Goal: Transaction & Acquisition: Purchase product/service

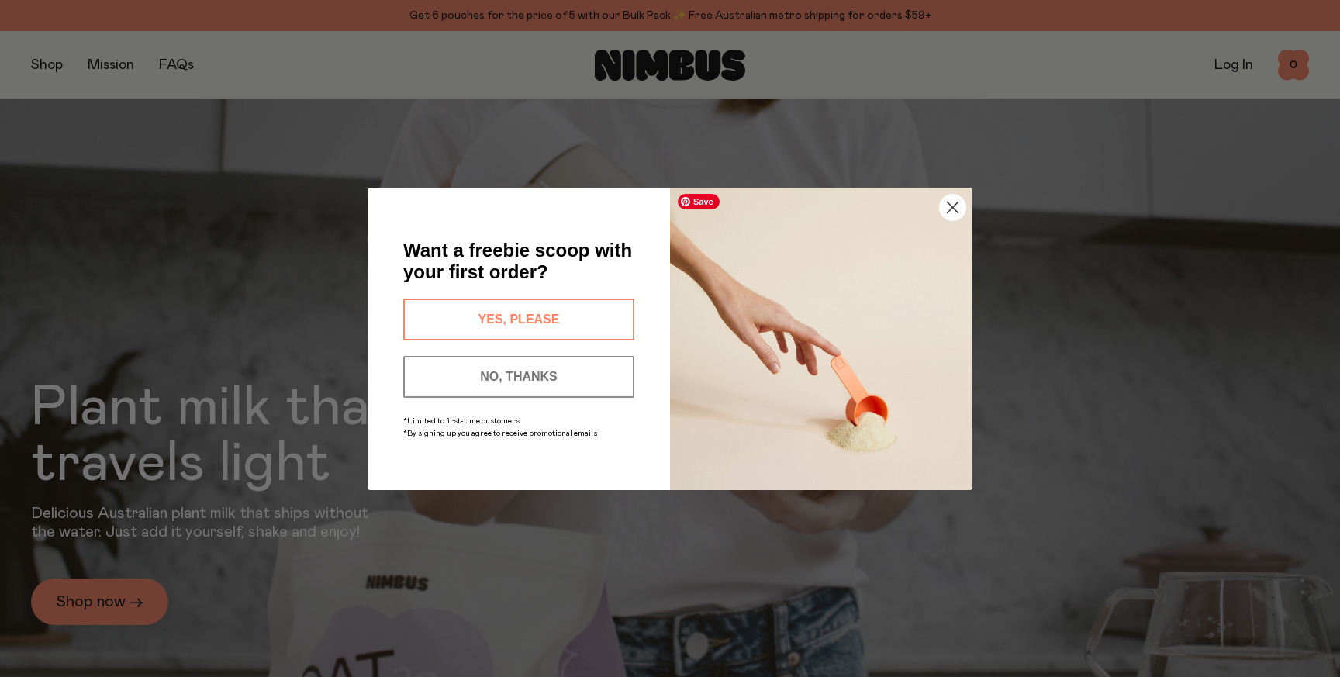
scroll to position [23, 0]
click at [959, 214] on circle "Close dialog" at bounding box center [953, 207] width 26 height 26
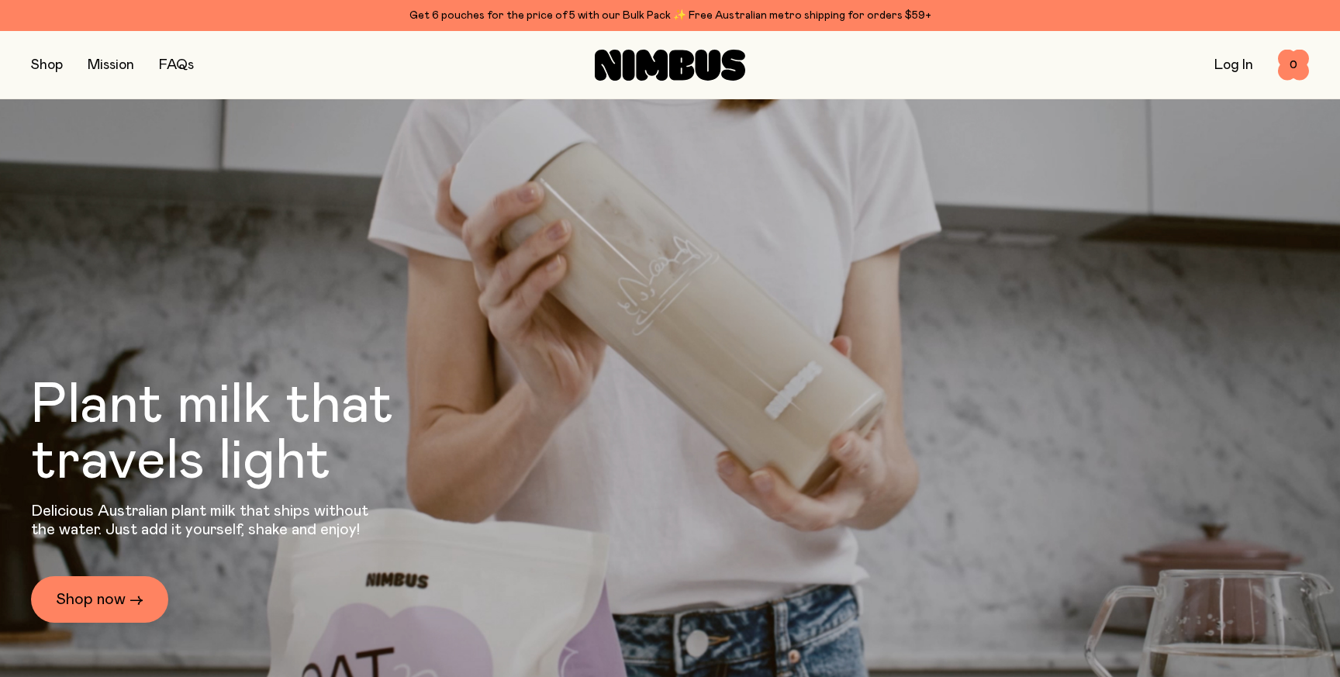
click at [678, 74] on icon at bounding box center [681, 65] width 25 height 30
click at [44, 64] on button "button" at bounding box center [47, 65] width 32 height 22
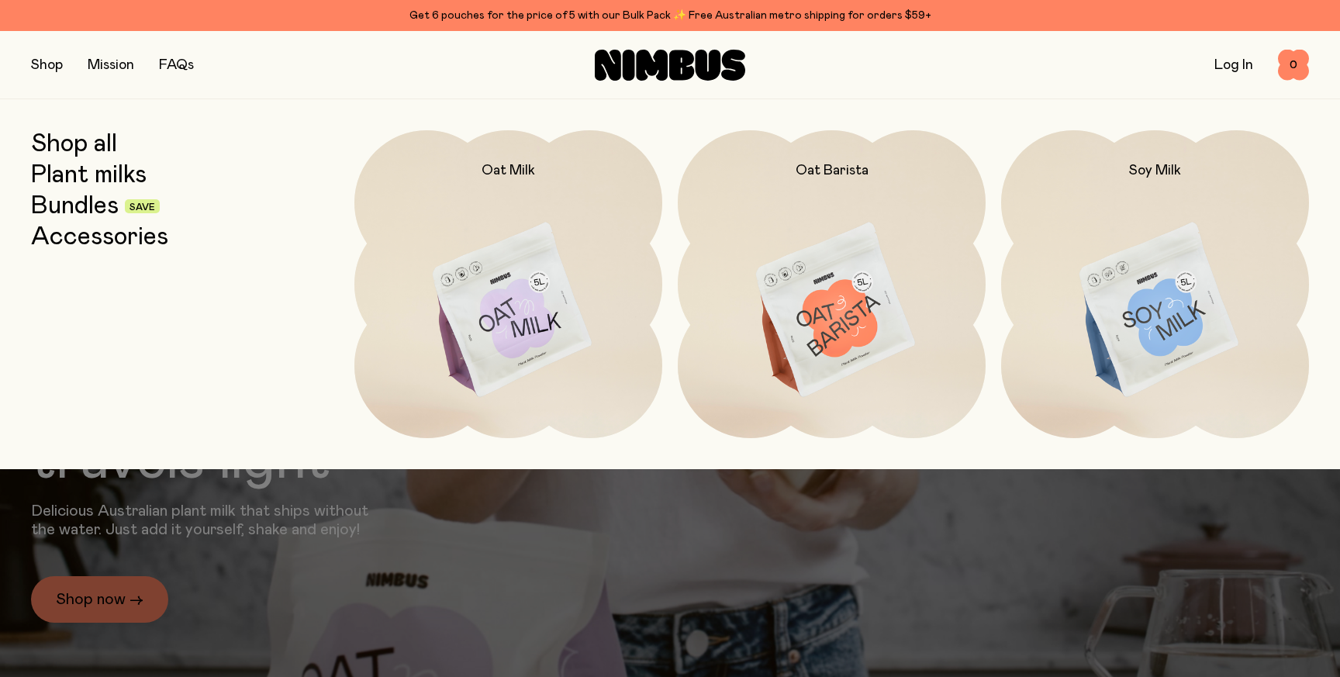
scroll to position [11, 0]
click at [61, 144] on link "Shop all" at bounding box center [74, 144] width 86 height 28
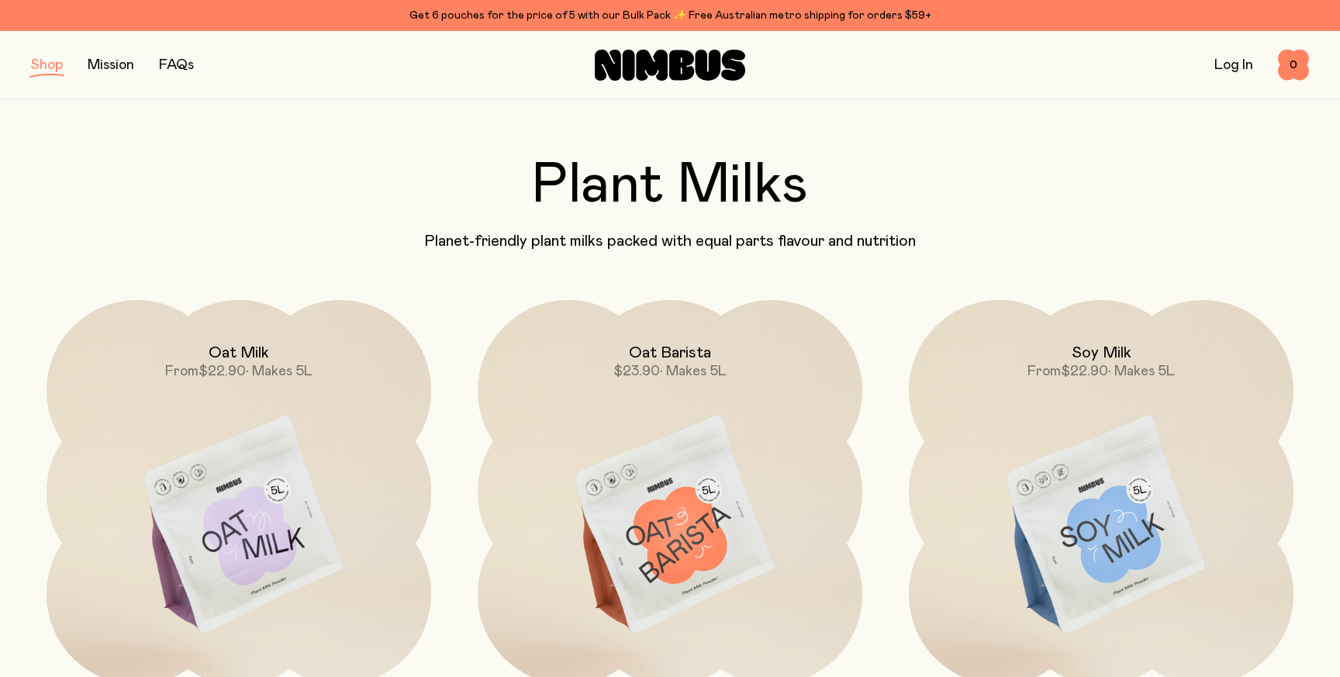
scroll to position [29, 0]
click at [42, 66] on button "button" at bounding box center [47, 65] width 32 height 22
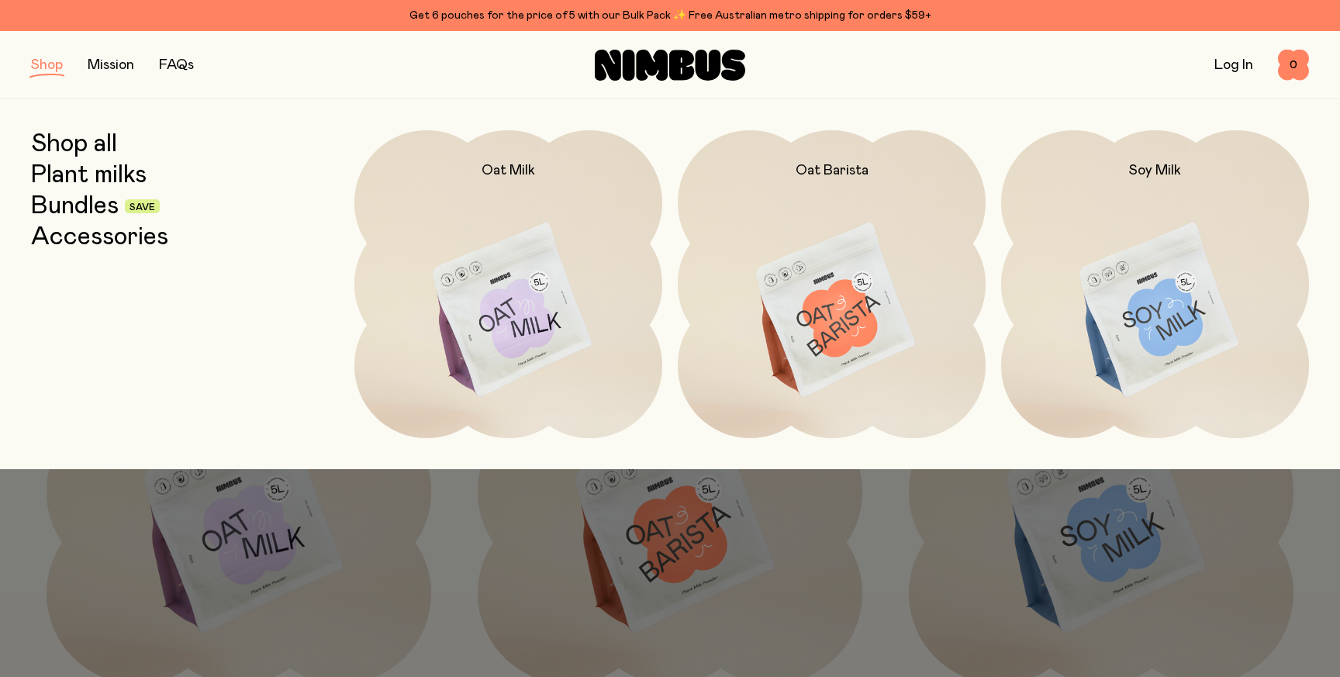
click at [79, 174] on link "Plant milks" at bounding box center [89, 175] width 116 height 28
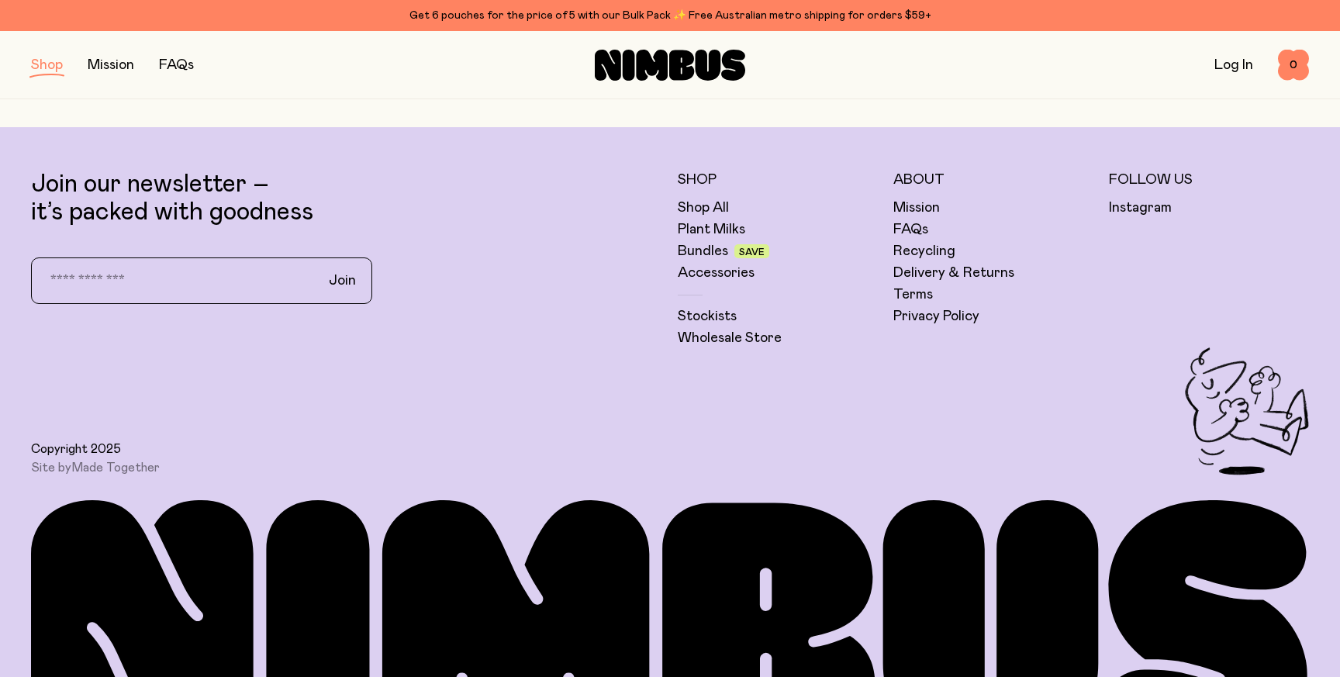
scroll to position [1111, 0]
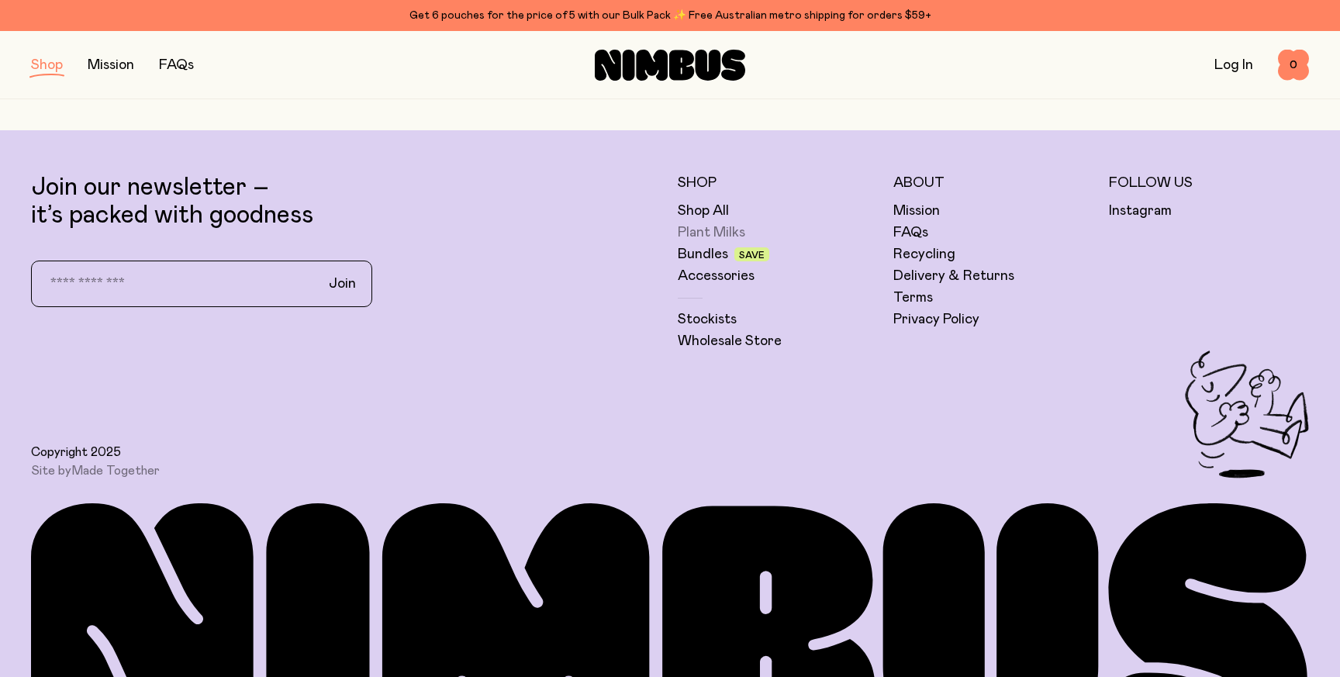
click at [699, 232] on link "Plant Milks" at bounding box center [711, 232] width 67 height 19
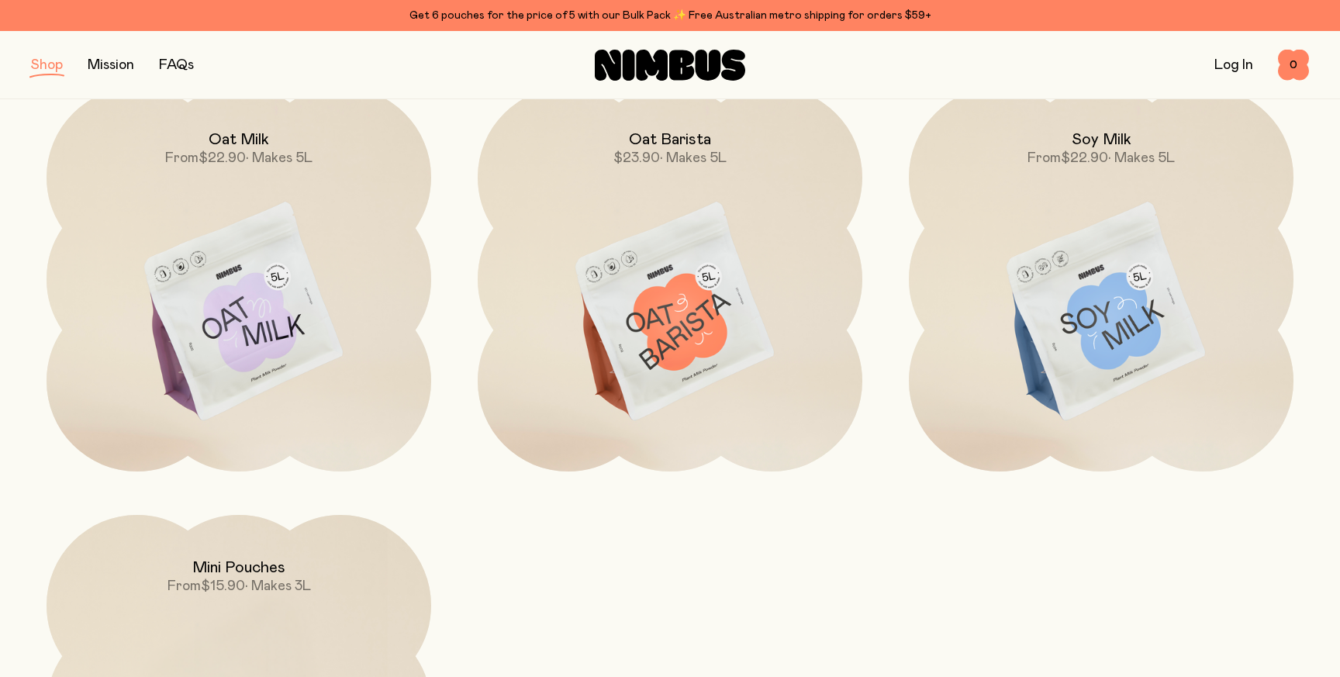
scroll to position [0, 0]
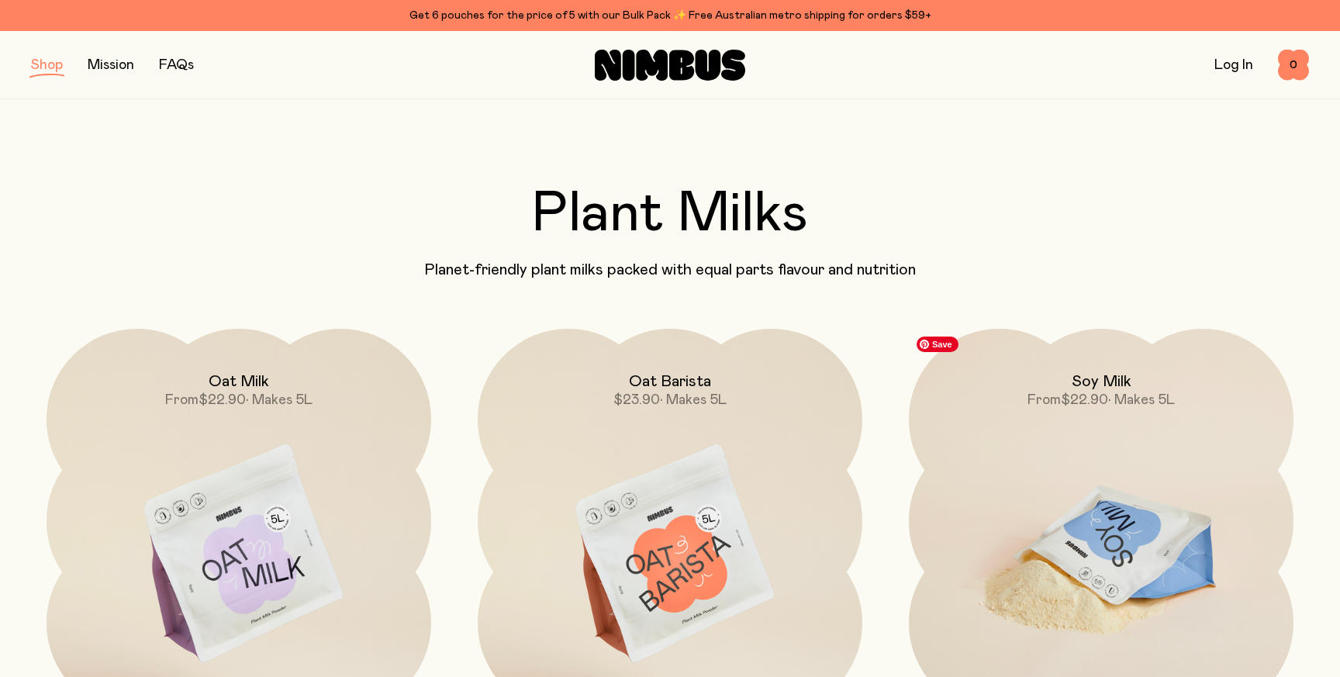
click at [1153, 500] on img at bounding box center [1101, 555] width 385 height 452
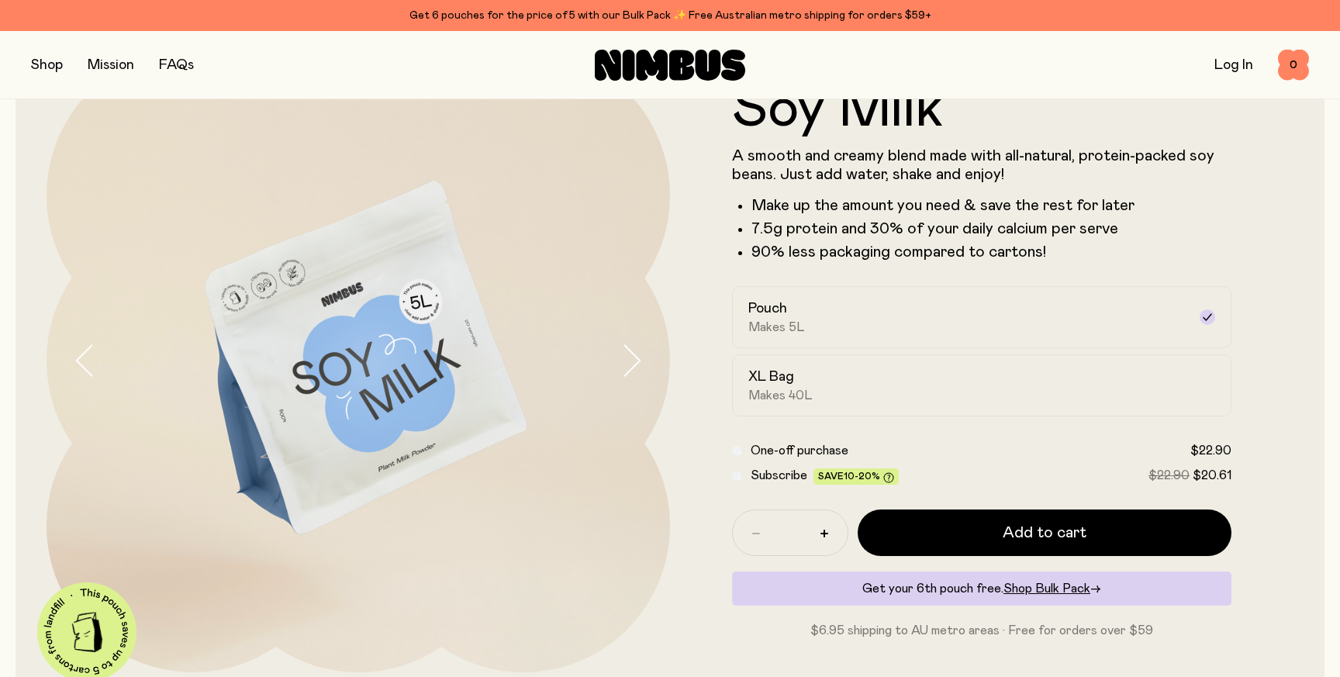
scroll to position [102, 0]
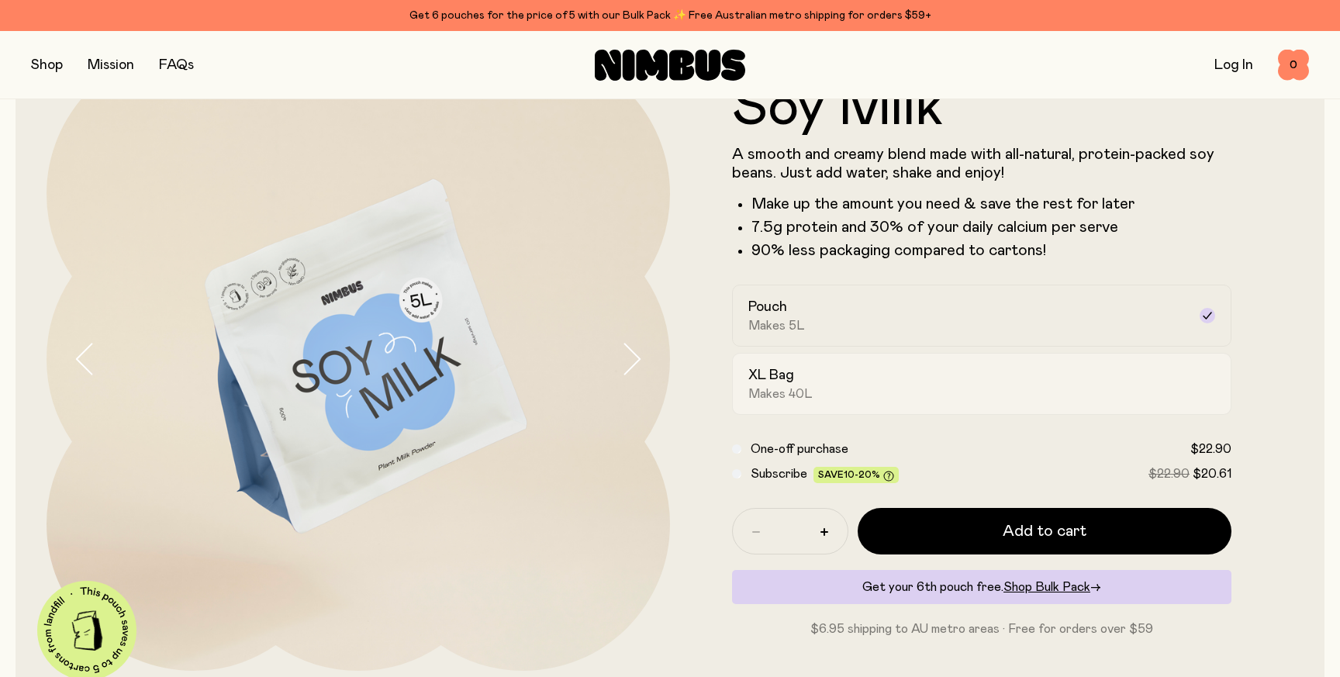
click at [928, 390] on div "XL Bag Makes 40L" at bounding box center [967, 384] width 439 height 36
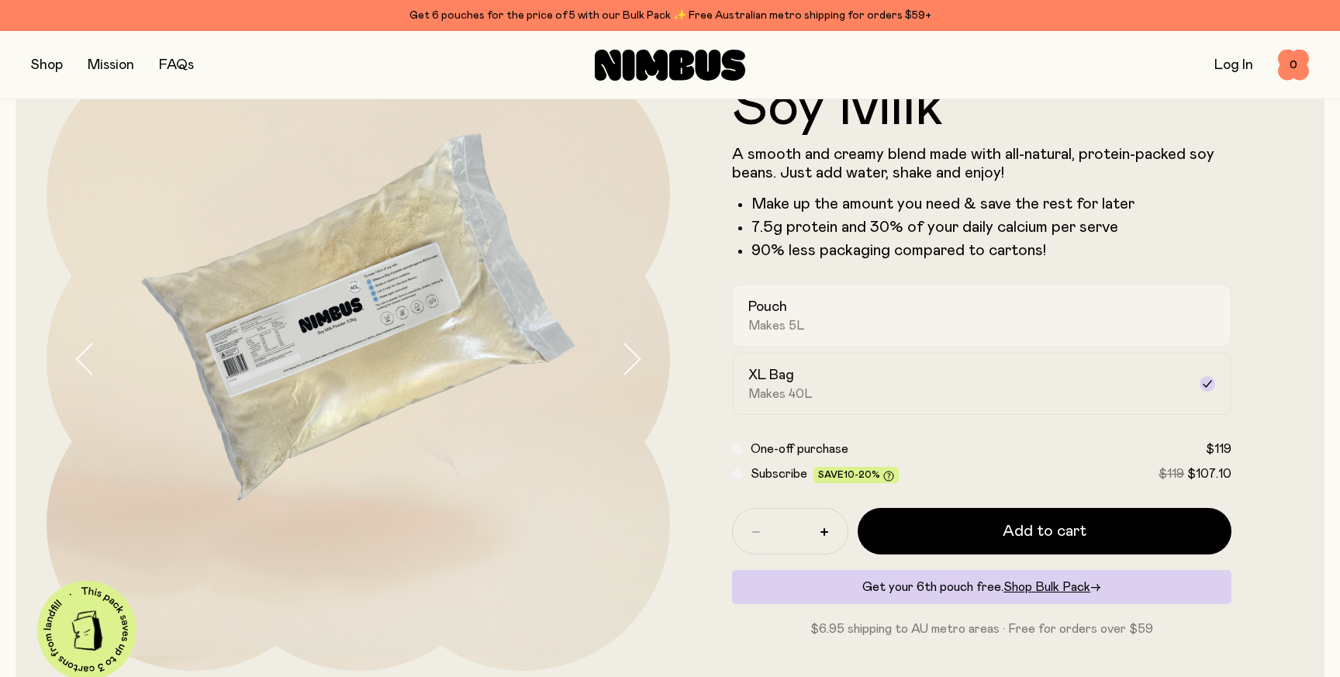
click at [858, 317] on div "Pouch Makes 5L" at bounding box center [967, 316] width 439 height 36
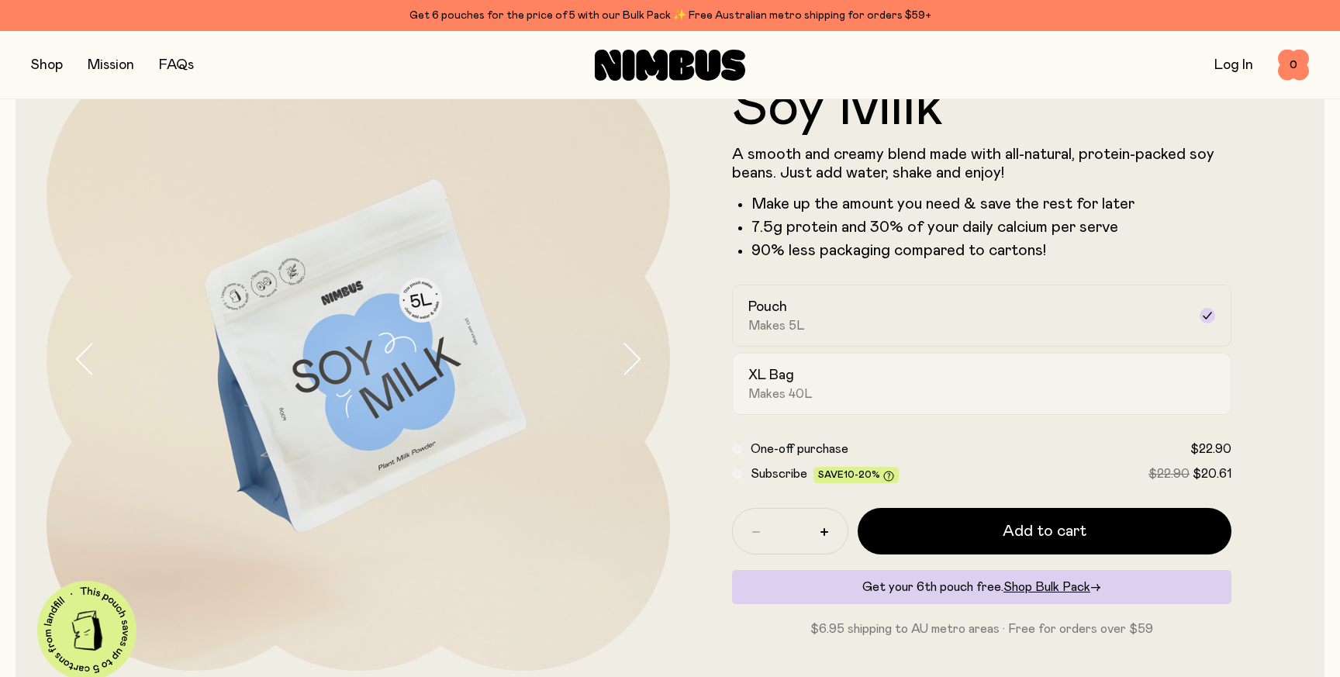
click at [904, 373] on div "XL Bag Makes 40L" at bounding box center [967, 384] width 439 height 36
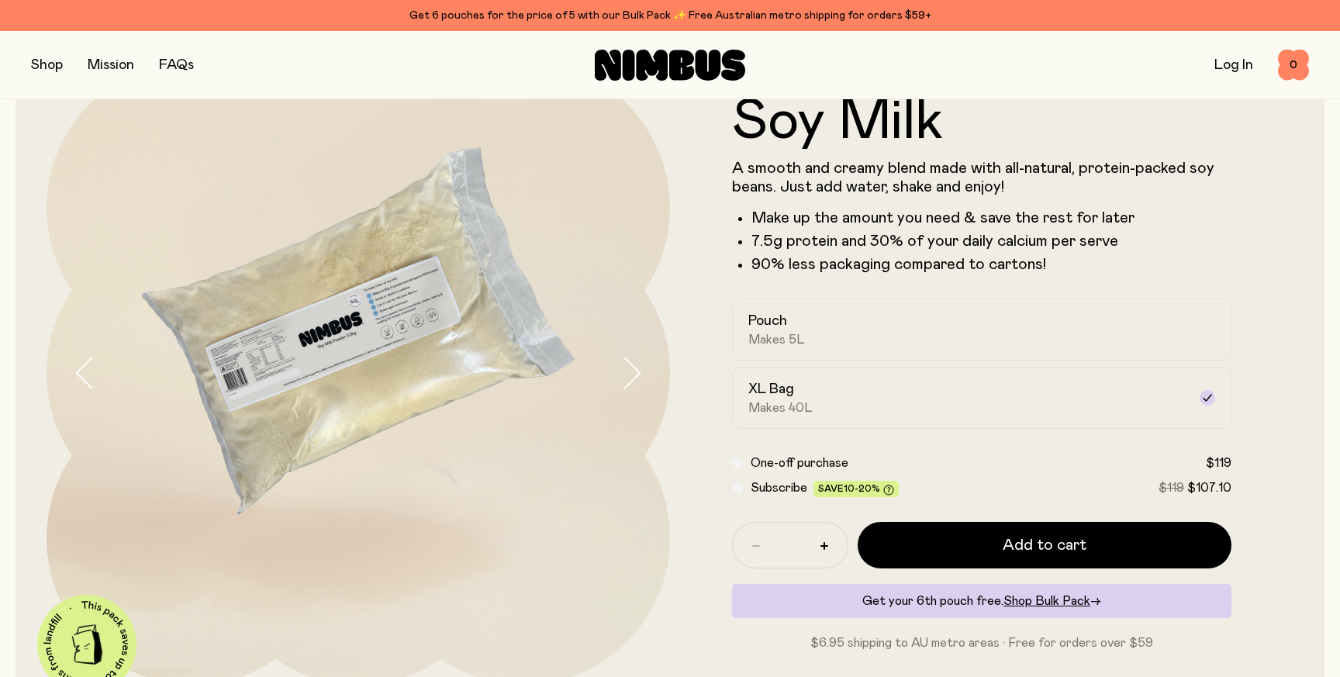
scroll to position [94, 0]
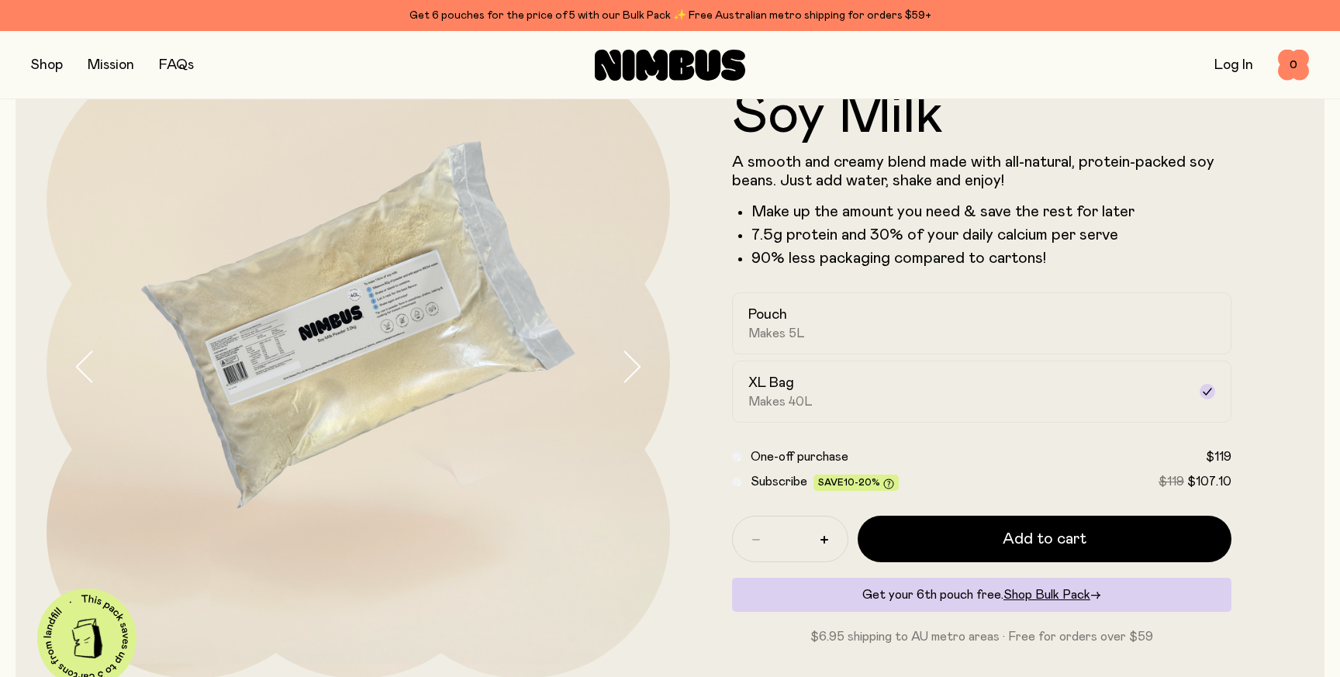
click at [755, 484] on span "Subscribe" at bounding box center [779, 481] width 57 height 12
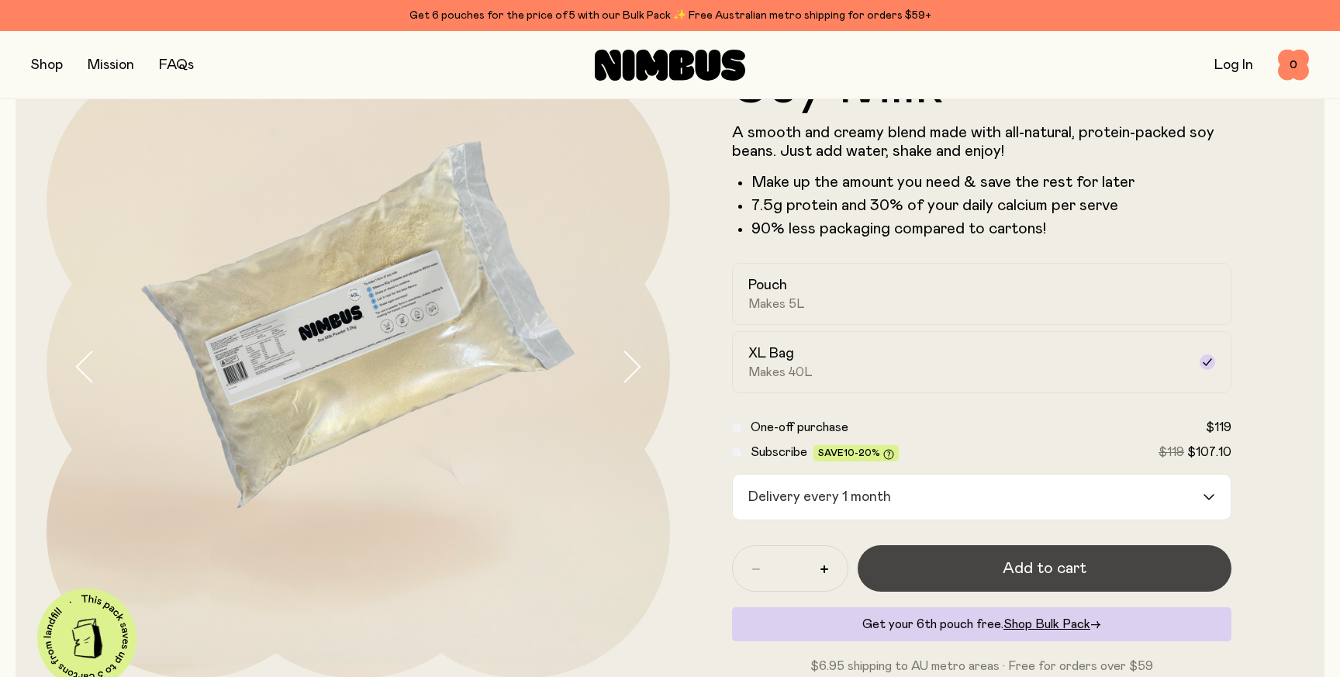
click at [1052, 575] on span "Add to cart" at bounding box center [1045, 569] width 84 height 22
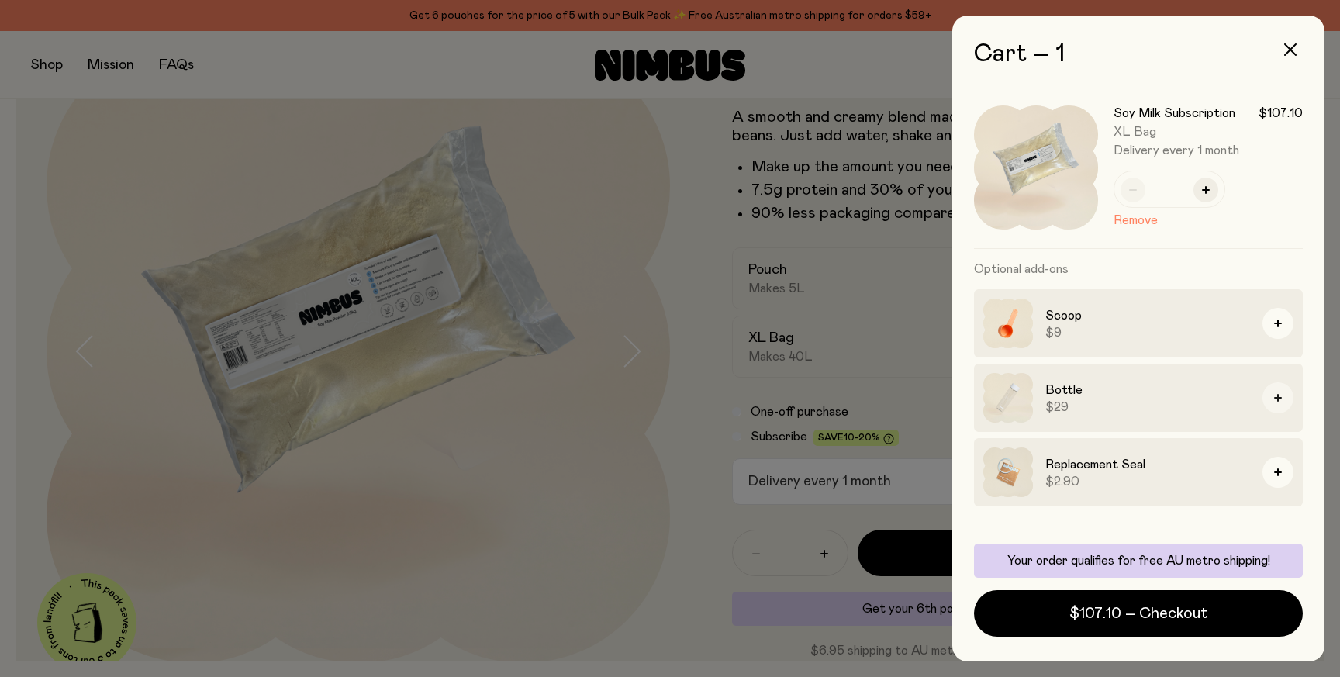
click at [1276, 401] on icon "button" at bounding box center [1278, 398] width 8 height 8
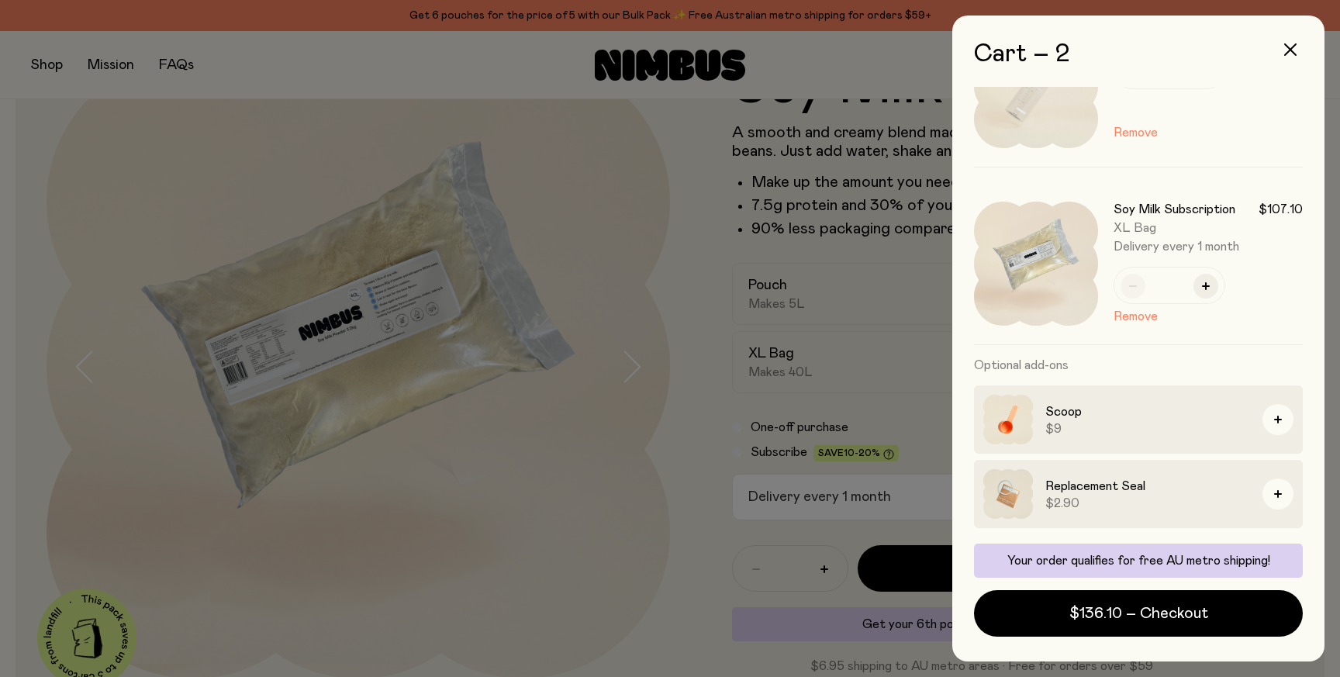
scroll to position [0, 0]
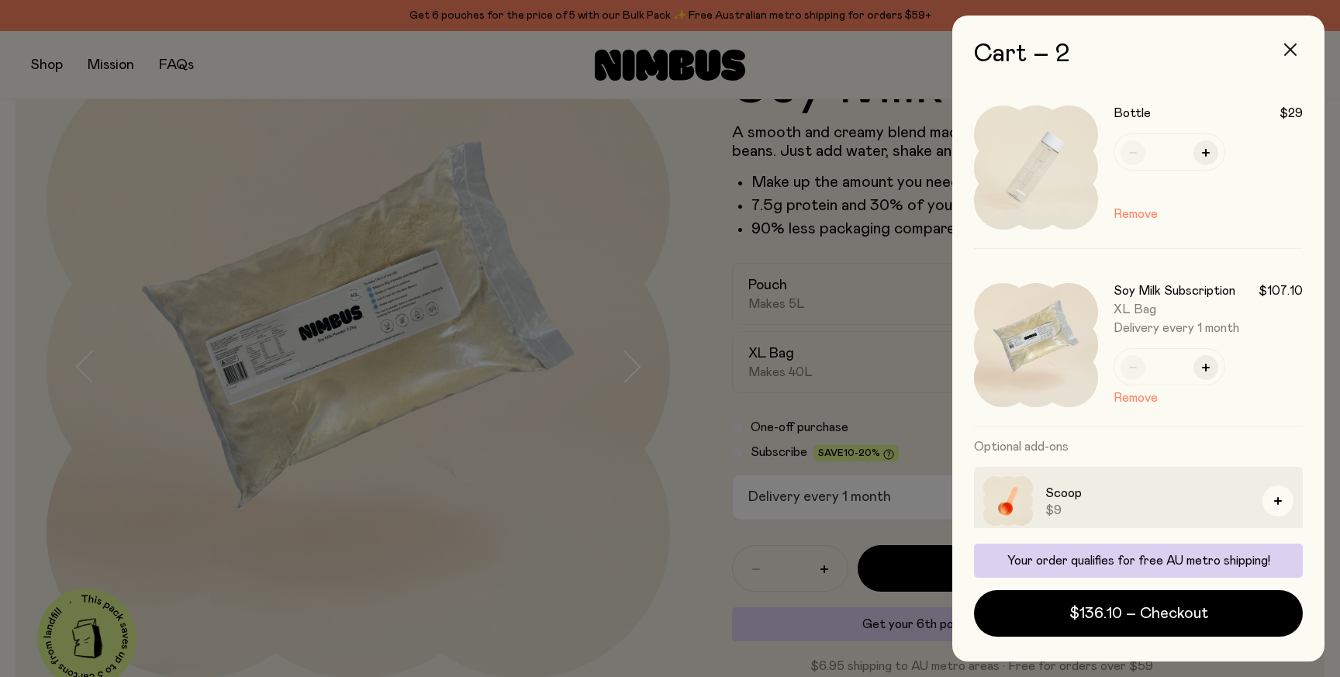
click at [1291, 57] on button "button" at bounding box center [1290, 49] width 37 height 37
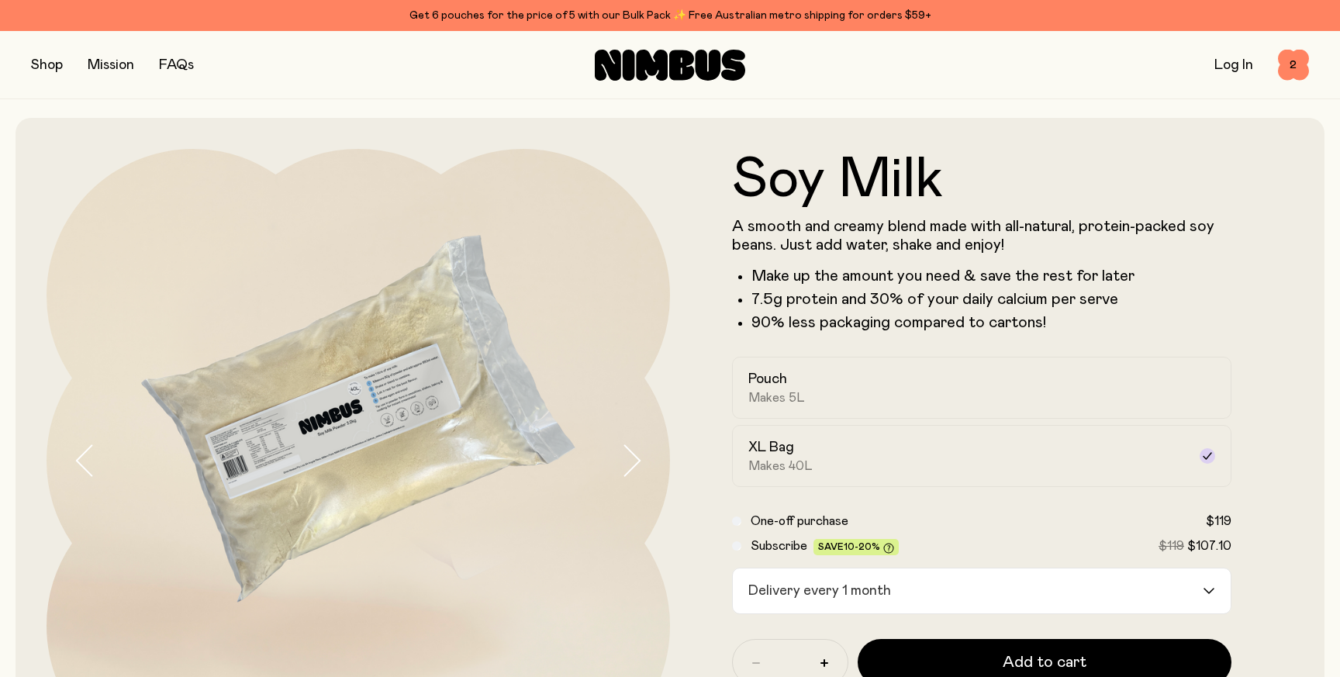
scroll to position [94, 0]
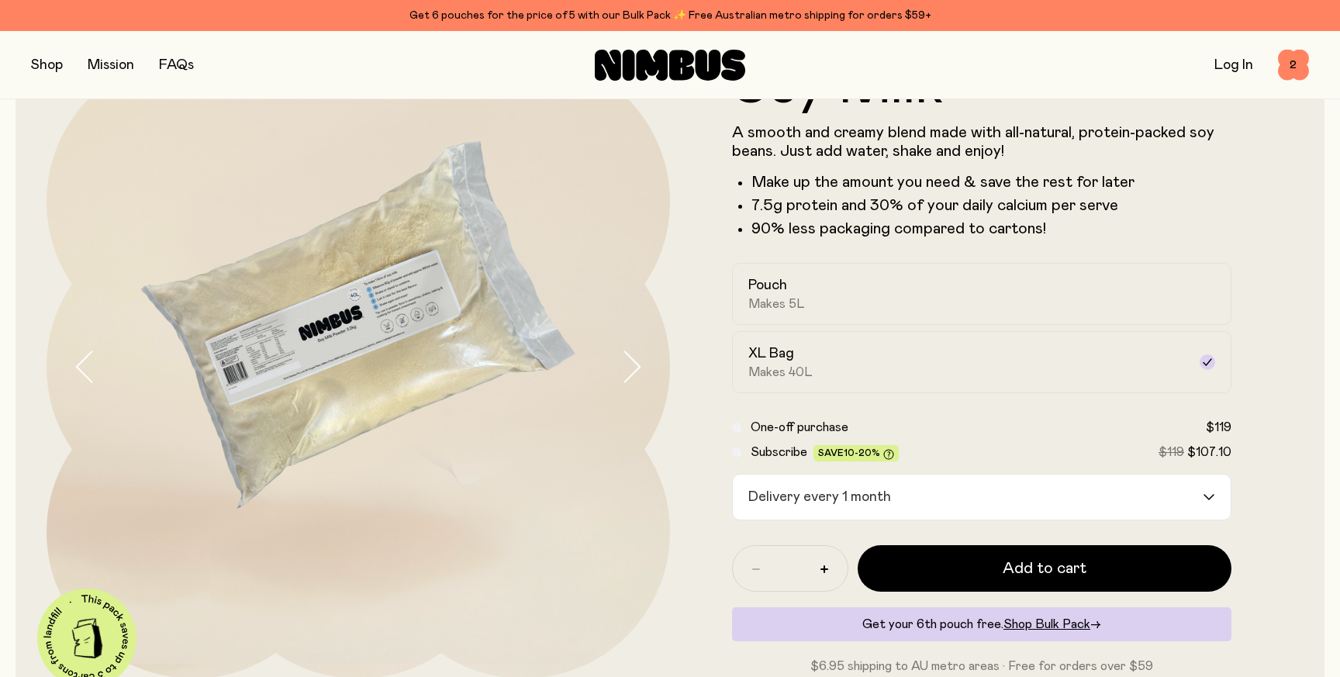
click at [47, 67] on button "button" at bounding box center [47, 65] width 32 height 22
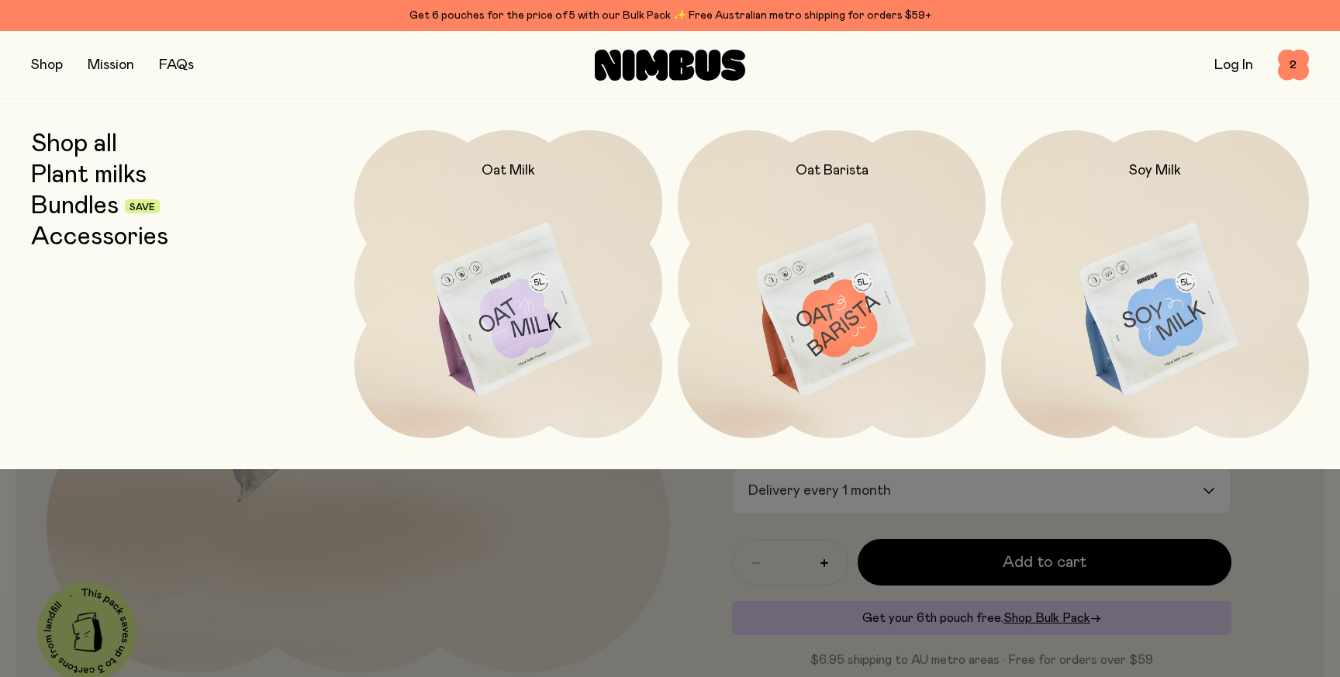
scroll to position [101, 0]
click at [111, 235] on link "Accessories" at bounding box center [99, 237] width 137 height 28
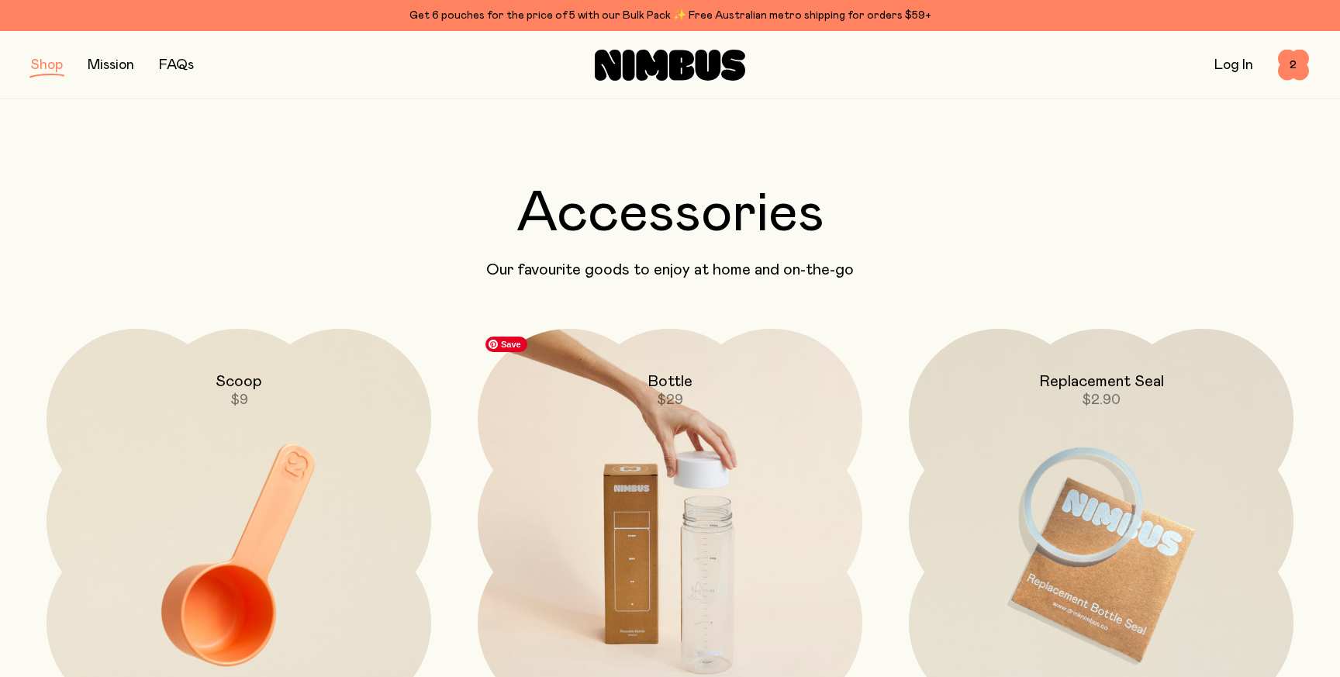
click at [562, 444] on img at bounding box center [670, 555] width 385 height 452
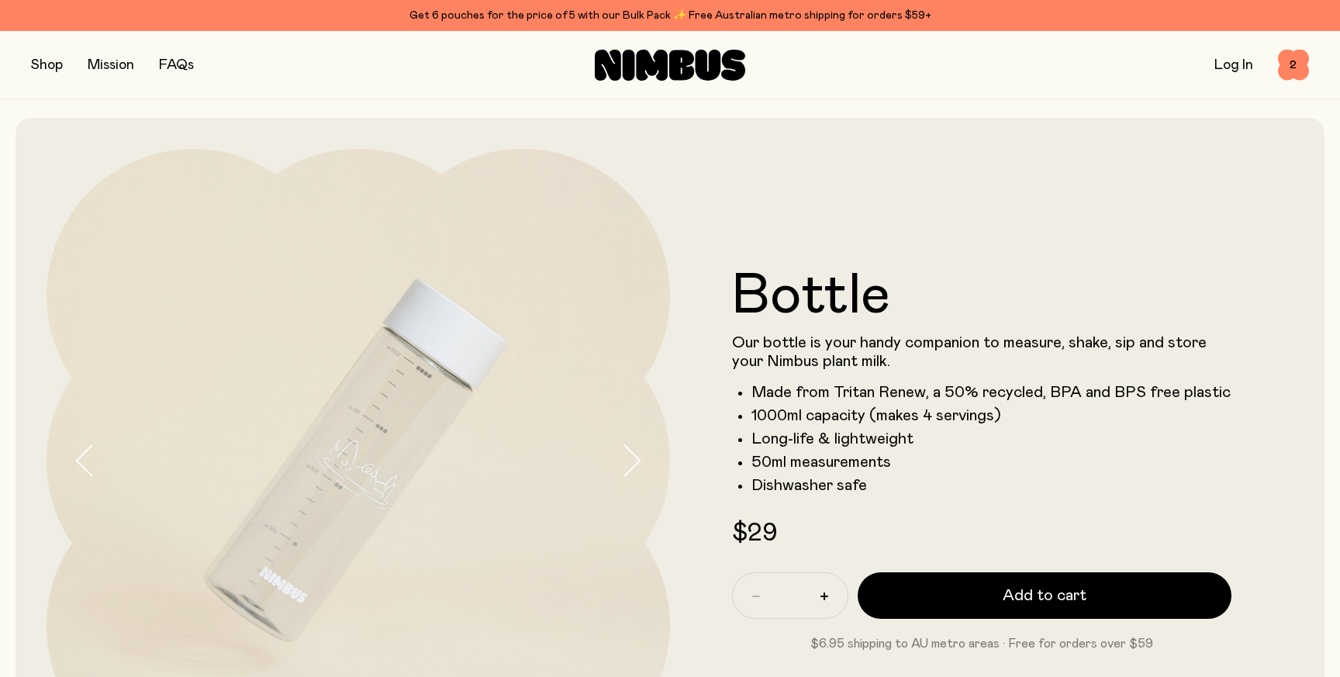
click at [1220, 67] on link "Log In" at bounding box center [1234, 65] width 39 height 14
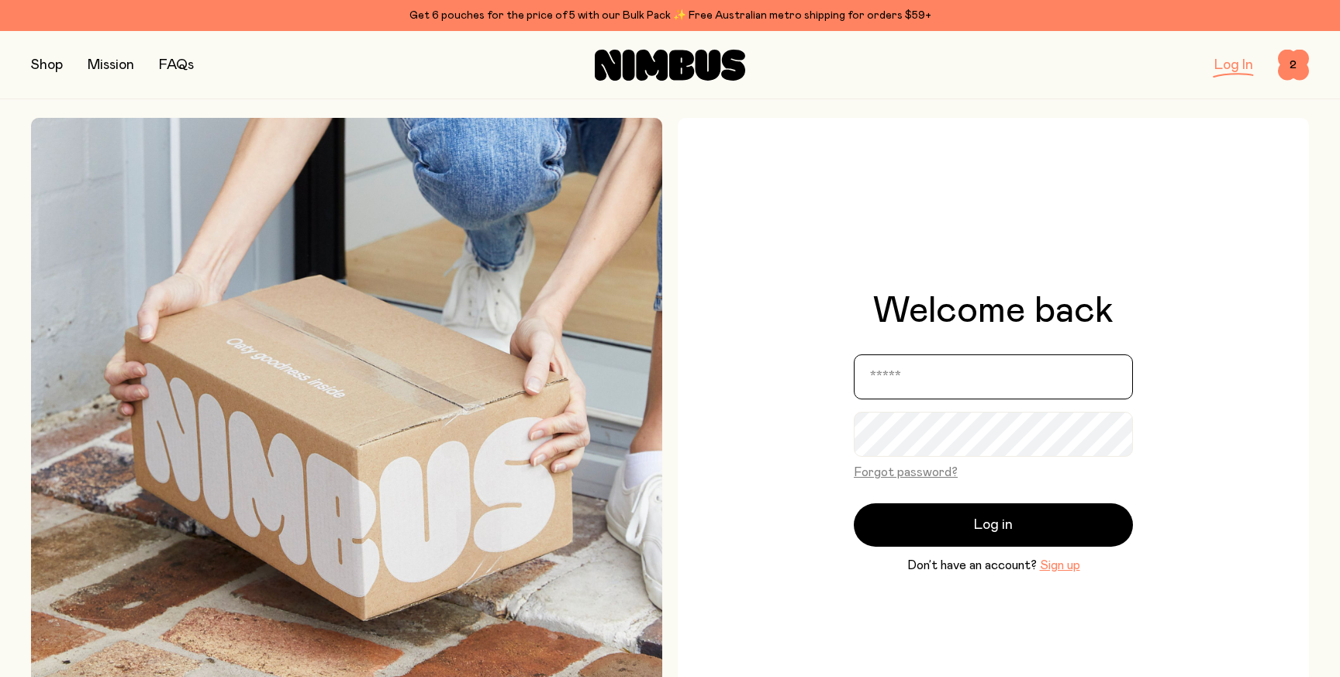
click at [916, 397] on input "email" at bounding box center [993, 376] width 279 height 45
type input "**********"
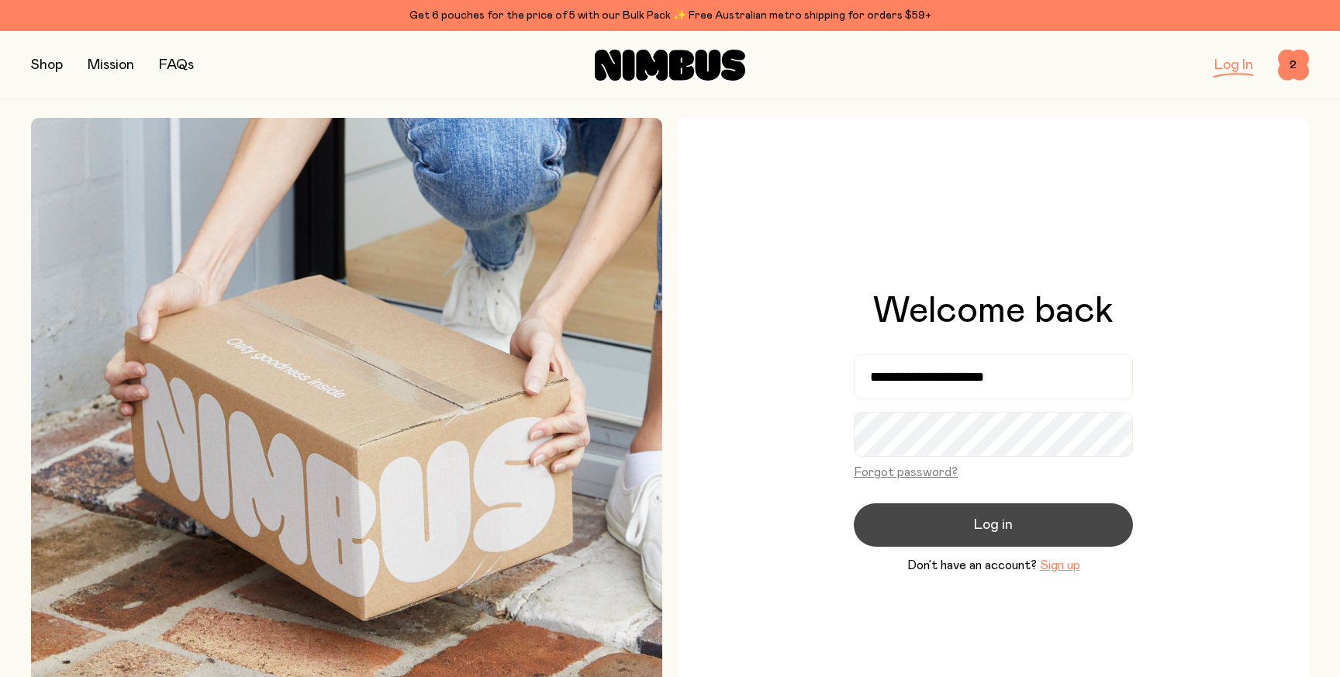
click at [1031, 524] on button "Log in" at bounding box center [993, 524] width 279 height 43
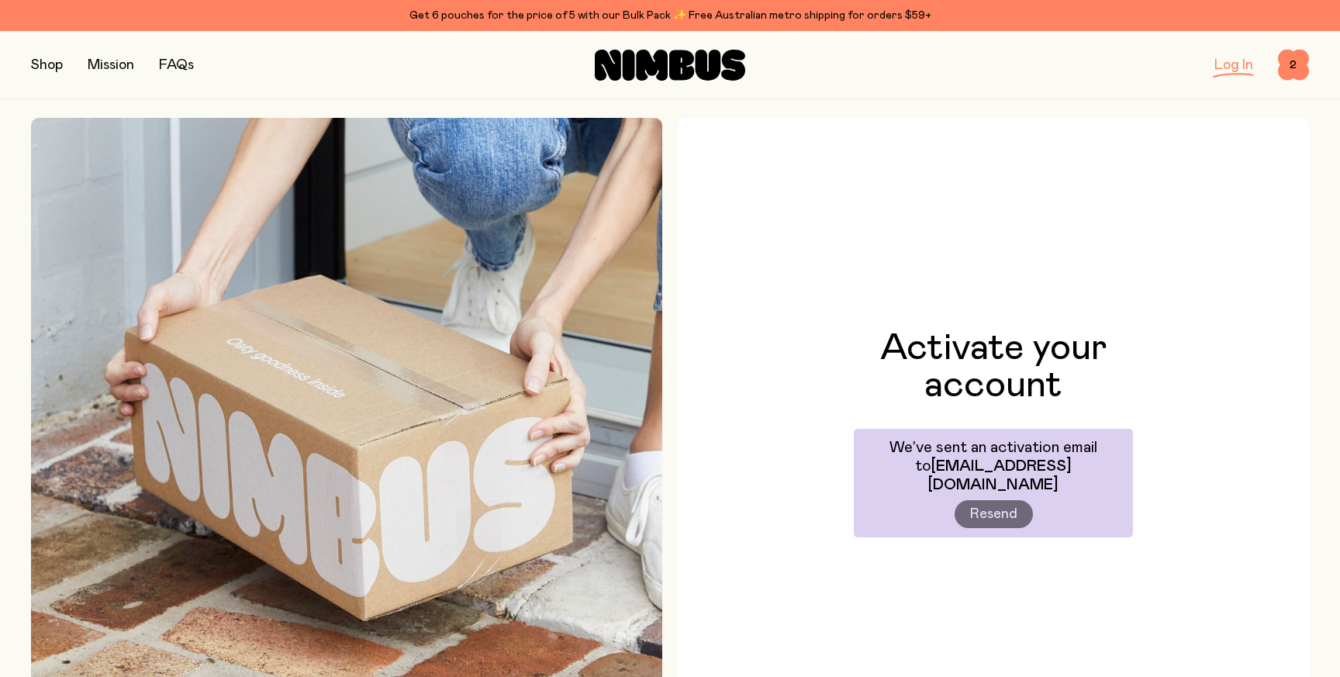
scroll to position [3, 0]
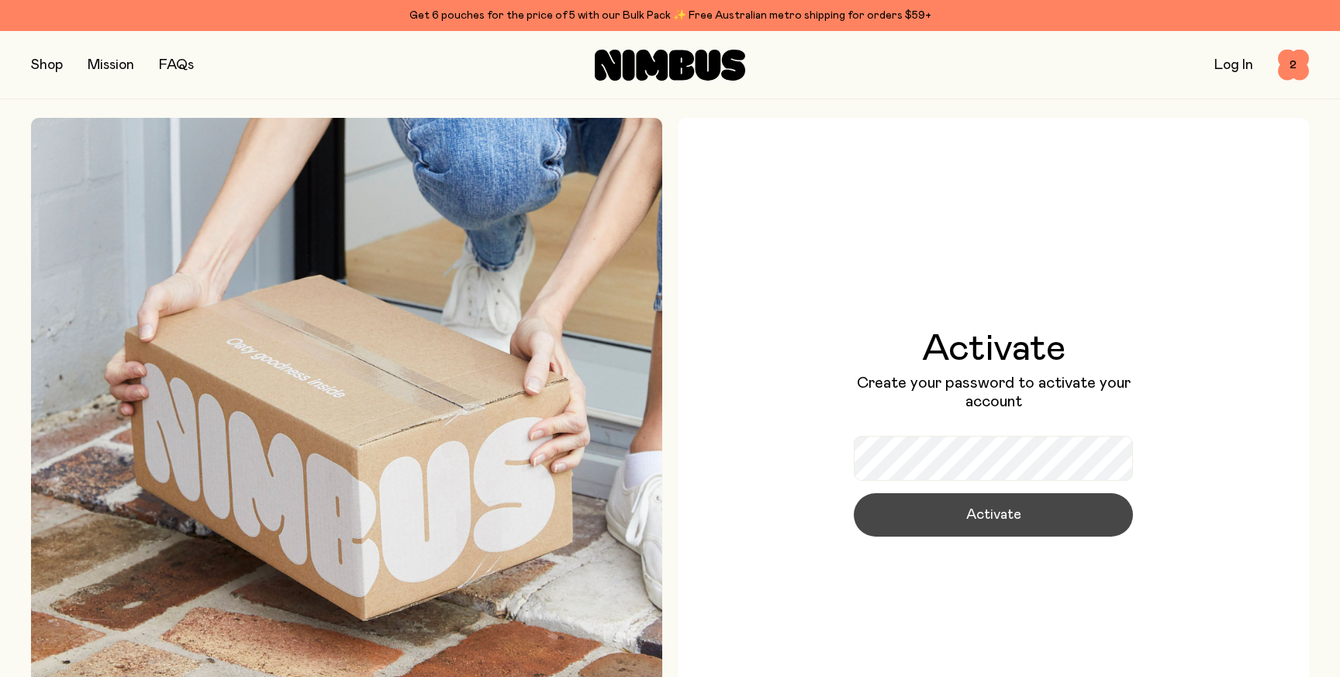
click at [1037, 523] on button "Activate" at bounding box center [993, 514] width 279 height 43
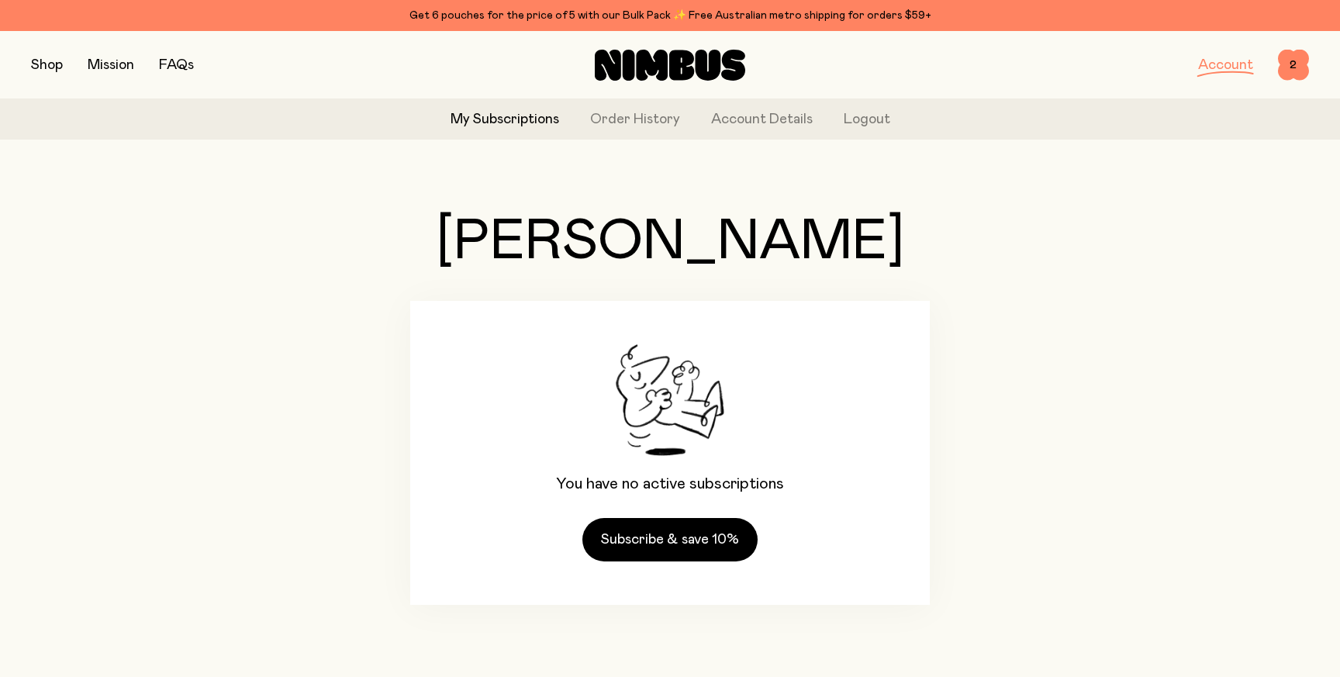
scroll to position [19, 0]
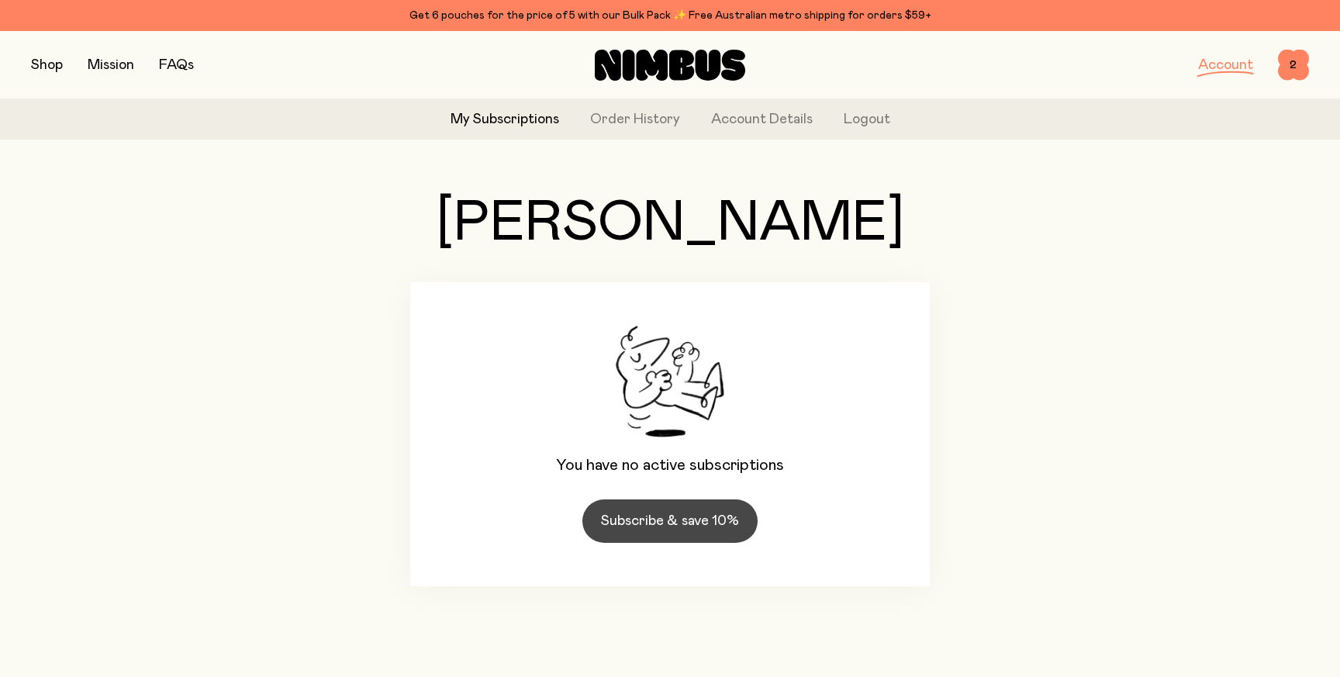
click at [700, 518] on link "Subscribe & save 10%" at bounding box center [669, 520] width 175 height 43
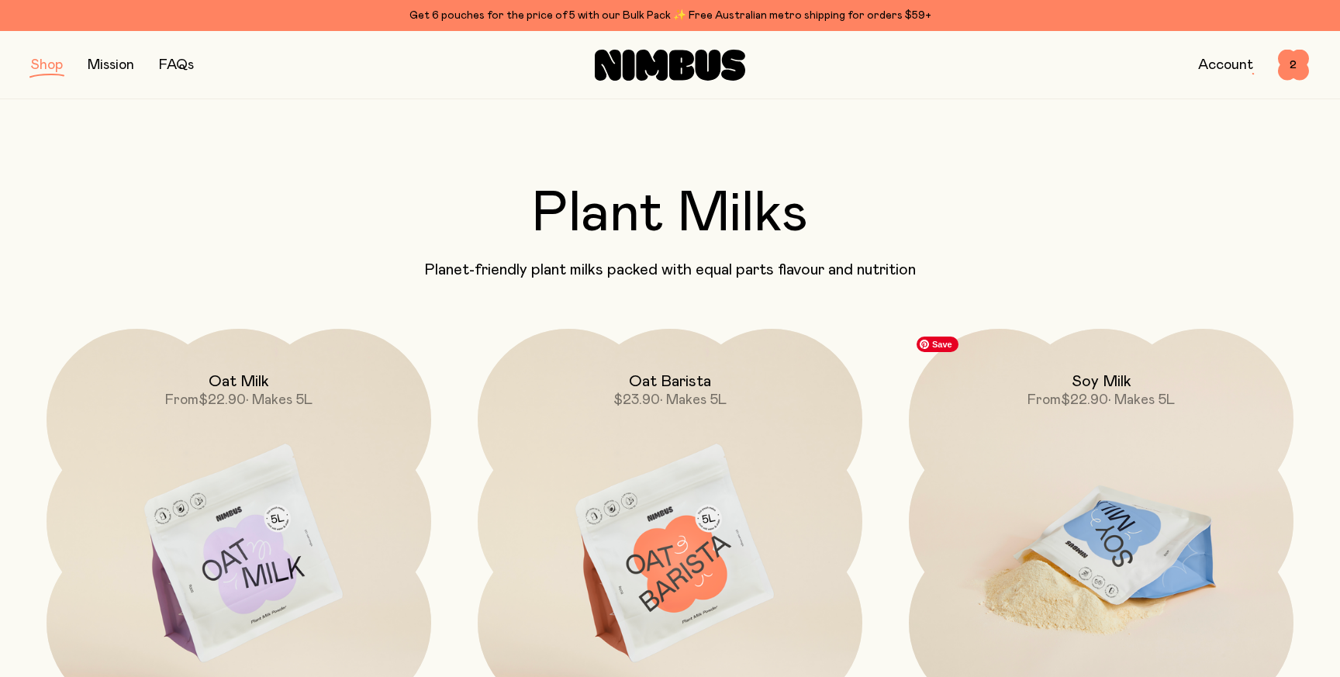
click at [1166, 534] on img at bounding box center [1101, 555] width 385 height 452
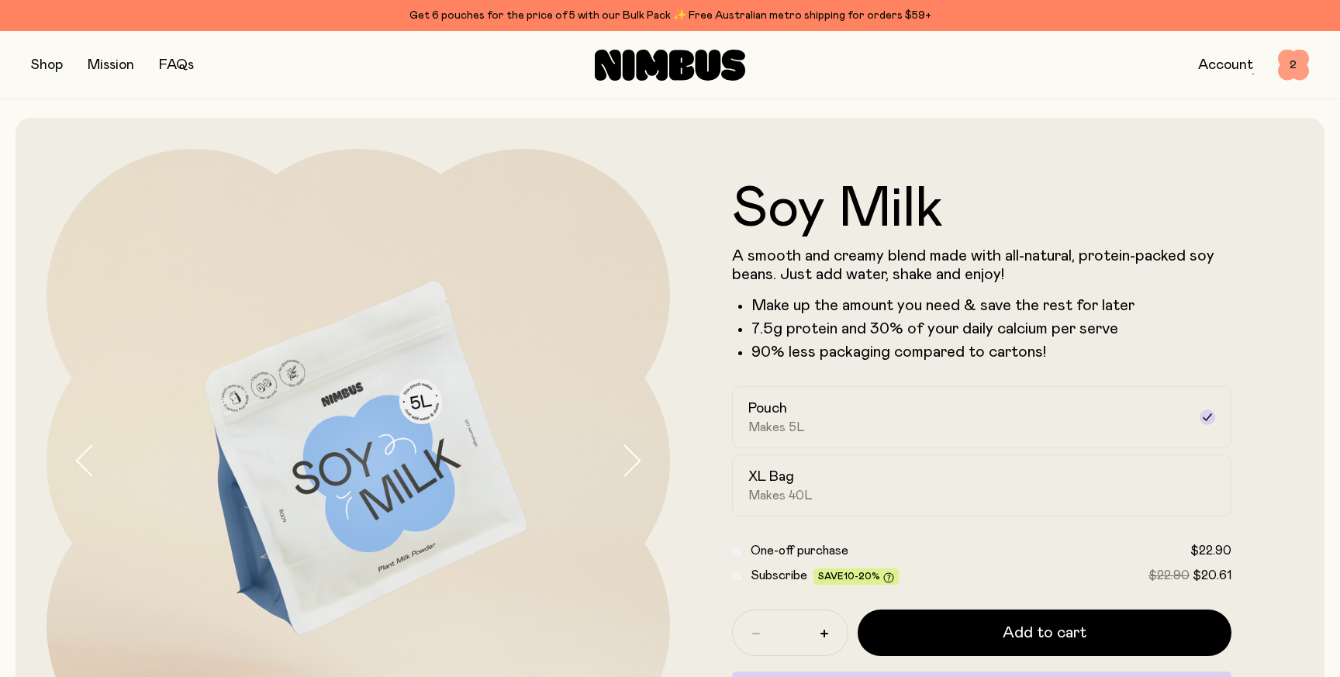
click at [1297, 67] on span "2" at bounding box center [1293, 65] width 31 height 31
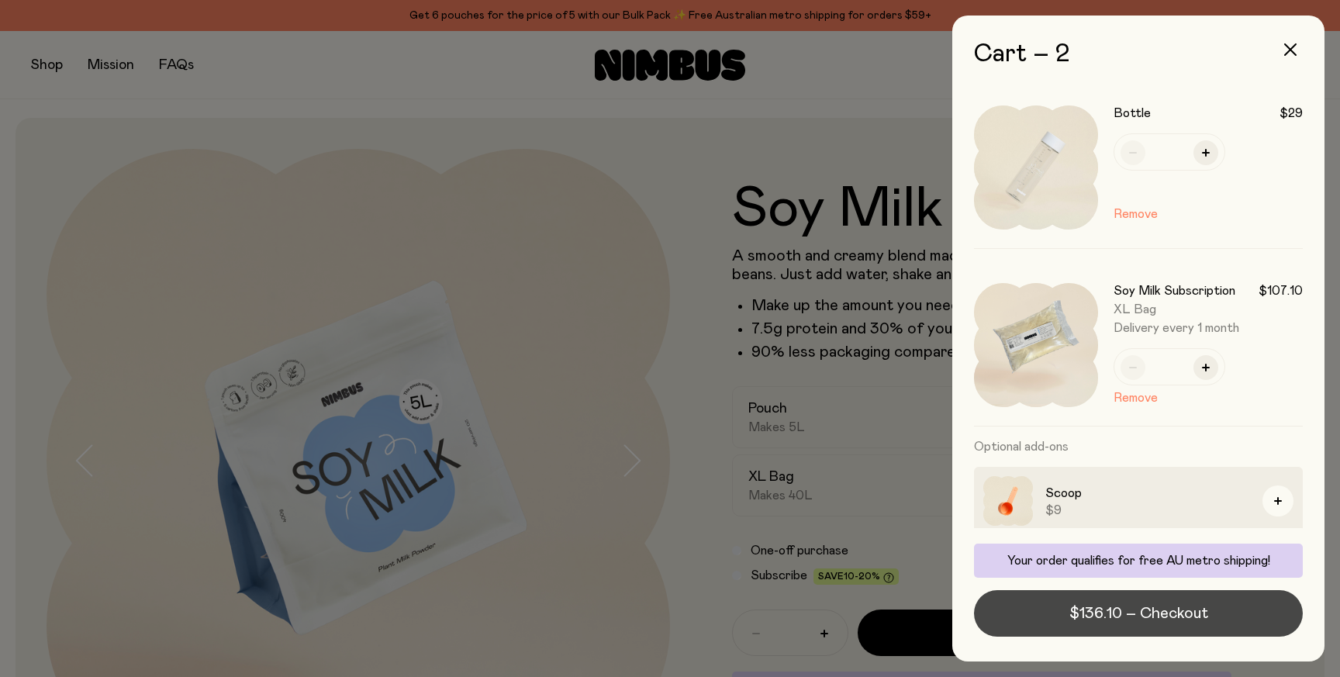
click at [1149, 615] on span "$136.10 – Checkout" at bounding box center [1138, 614] width 139 height 22
